Goal: Information Seeking & Learning: Learn about a topic

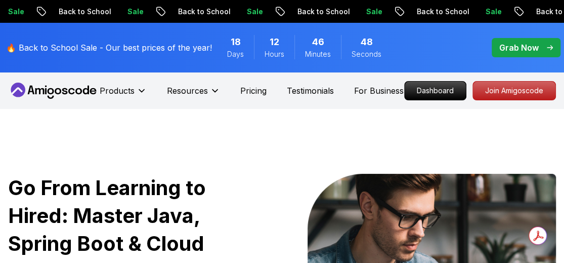
click at [444, 86] on p "Dashboard" at bounding box center [435, 90] width 61 height 18
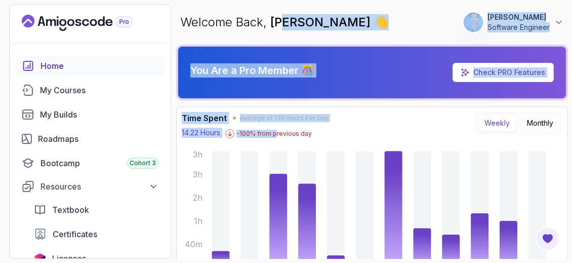
drag, startPoint x: 276, startPoint y: 129, endPoint x: 286, endPoint y: 15, distance: 114.2
click at [286, 15] on main "Welcome Back, [PERSON_NAME] 👋 307 Points [PERSON_NAME] Software Engineer You Ar…" at bounding box center [372, 131] width 392 height 254
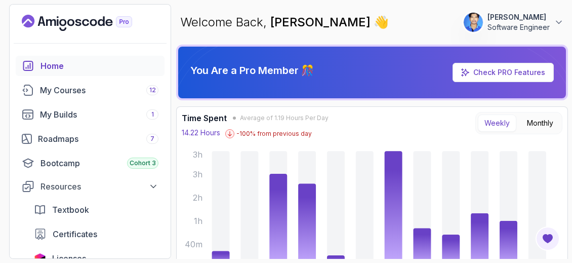
click at [343, 124] on div "Time Spent Average of 1.19 Hours Per Day 14.22 Hours -100 % from previous day W…" at bounding box center [372, 125] width 380 height 26
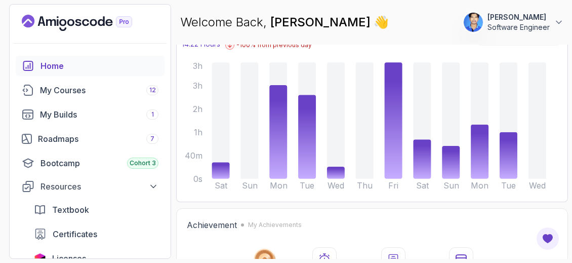
scroll to position [101, 0]
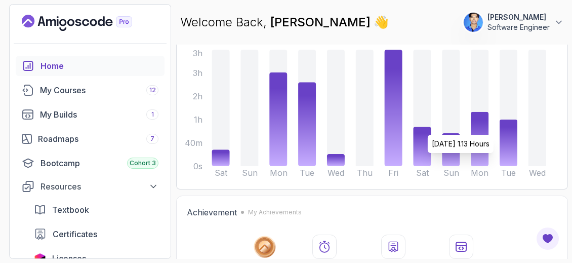
click at [434, 128] on icon "Sat Sun Mon Tue Wed Thu Fri Sat Sun Mon Tue Wed 0s 40m 1h 2h 3h 3h" at bounding box center [364, 115] width 380 height 137
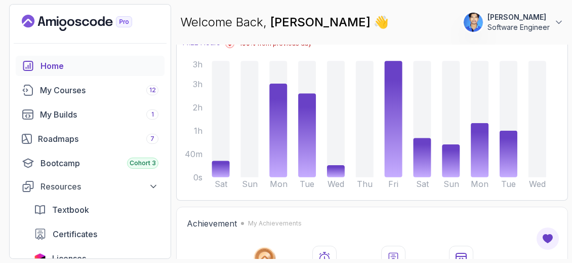
scroll to position [95, 0]
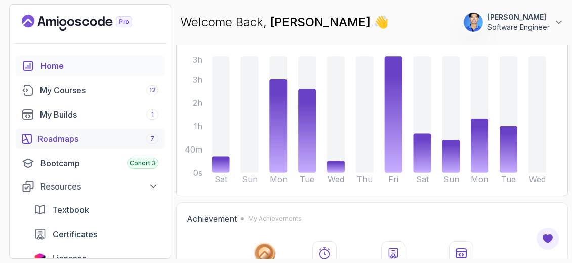
click at [96, 135] on div "Roadmaps 7" at bounding box center [98, 139] width 120 height 12
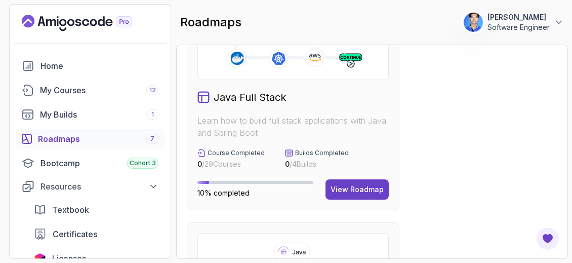
scroll to position [530, 0]
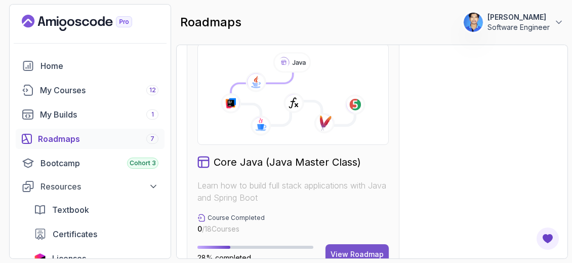
click at [363, 252] on div "View Roadmap" at bounding box center [356, 254] width 53 height 10
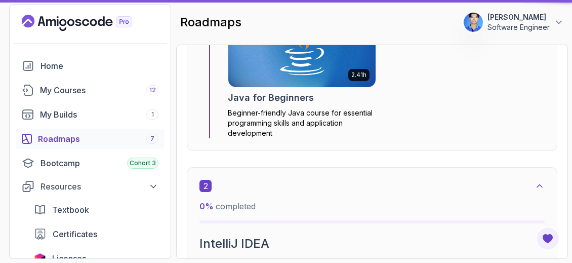
scroll to position [10, 0]
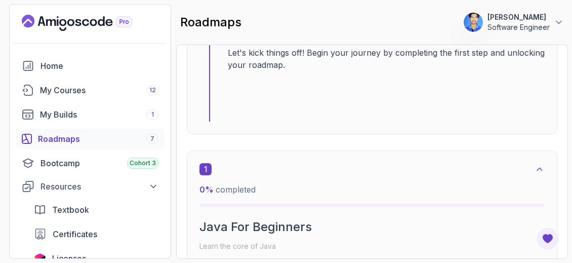
click at [304, 180] on div "1 0 % completed Java For Beginners Learn the core of Java beginner 1 Course 2.4…" at bounding box center [371, 249] width 345 height 173
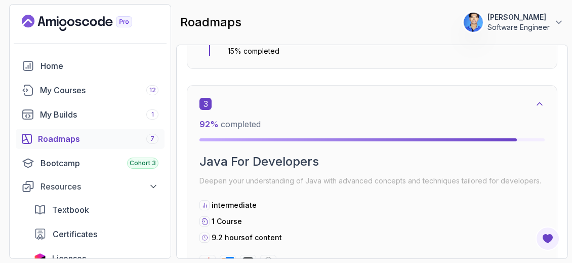
scroll to position [977, 0]
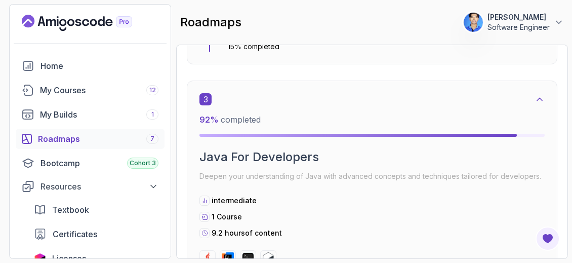
click at [304, 179] on p "Deepen your understanding of Java with advanced concepts and techniques tailore…" at bounding box center [371, 176] width 345 height 14
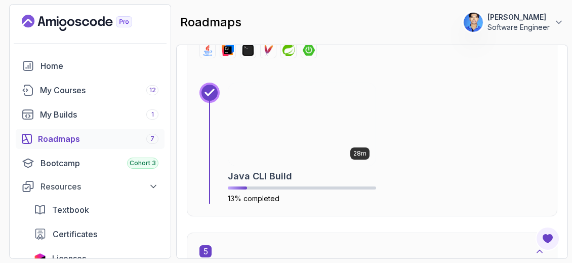
scroll to position [1533, 0]
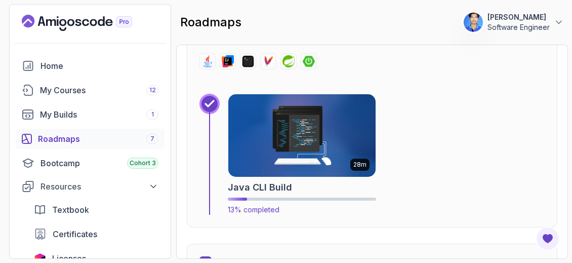
click at [286, 124] on img at bounding box center [302, 135] width 155 height 87
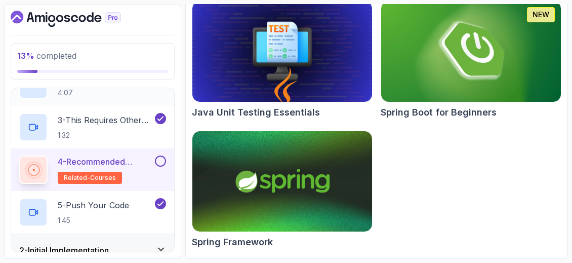
scroll to position [110, 0]
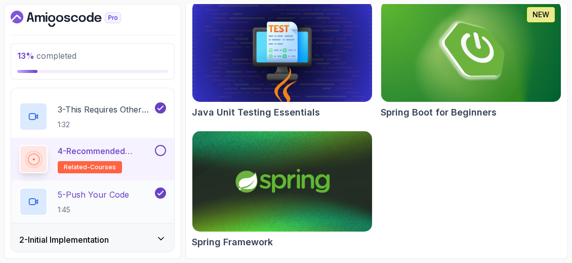
click at [127, 188] on p "5 - Push Your Code" at bounding box center [93, 194] width 71 height 12
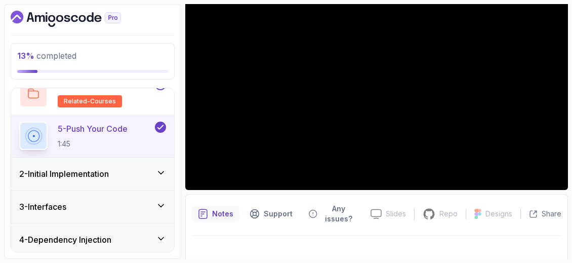
scroll to position [177, 0]
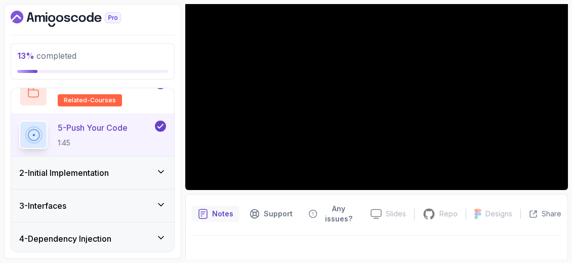
click at [141, 171] on div "2 - Initial Implementation" at bounding box center [92, 172] width 147 height 12
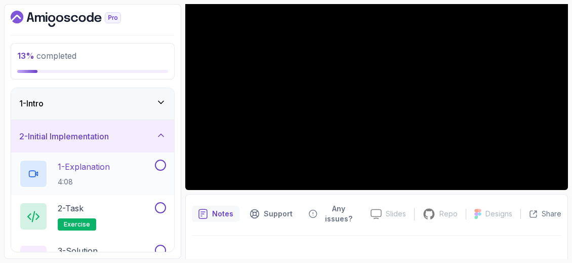
scroll to position [0, 0]
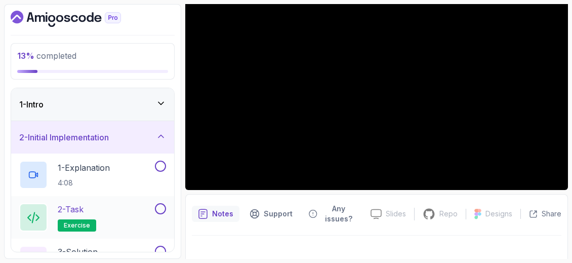
click at [134, 211] on div "2 - Task exercise" at bounding box center [86, 217] width 134 height 28
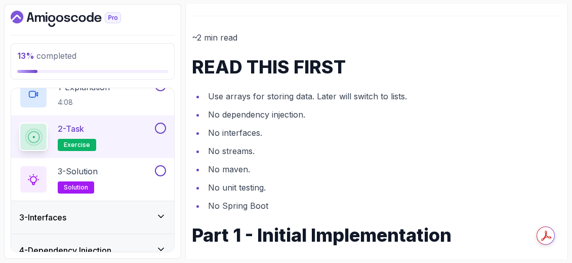
scroll to position [92, 0]
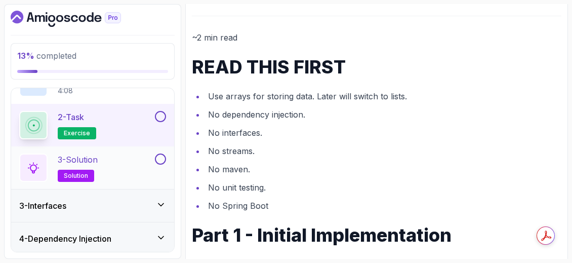
click at [124, 172] on div "3 - Solution solution" at bounding box center [86, 167] width 134 height 28
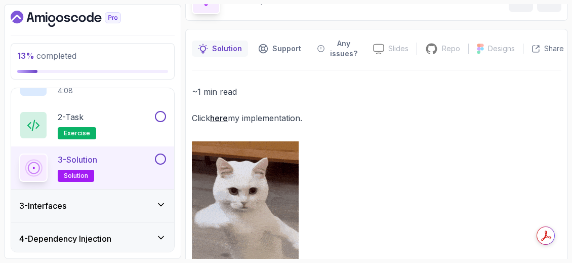
scroll to position [76, 0]
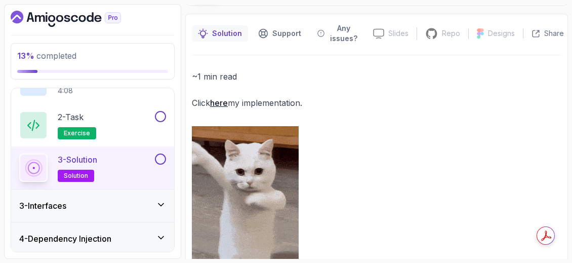
click at [222, 100] on link "here" at bounding box center [219, 103] width 18 height 10
